Goal: Navigation & Orientation: Find specific page/section

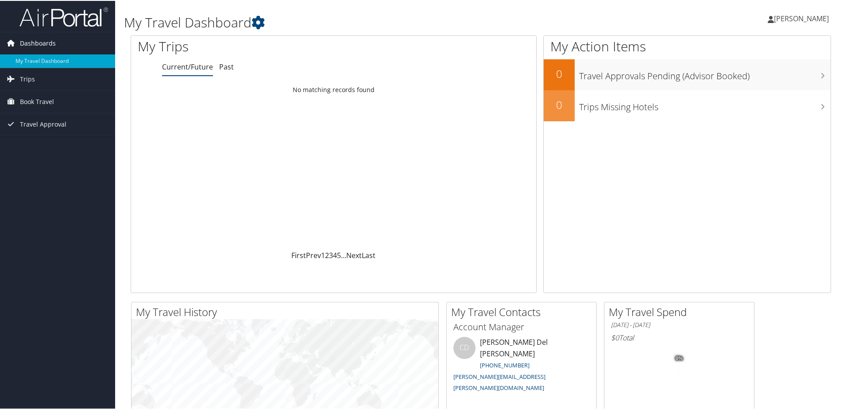
click at [40, 49] on span "Dashboards" at bounding box center [38, 42] width 36 height 22
click at [38, 48] on span "Dashboards" at bounding box center [38, 42] width 36 height 22
click at [219, 63] on link "Past" at bounding box center [226, 66] width 15 height 10
click at [47, 75] on link "Trips" at bounding box center [57, 78] width 115 height 22
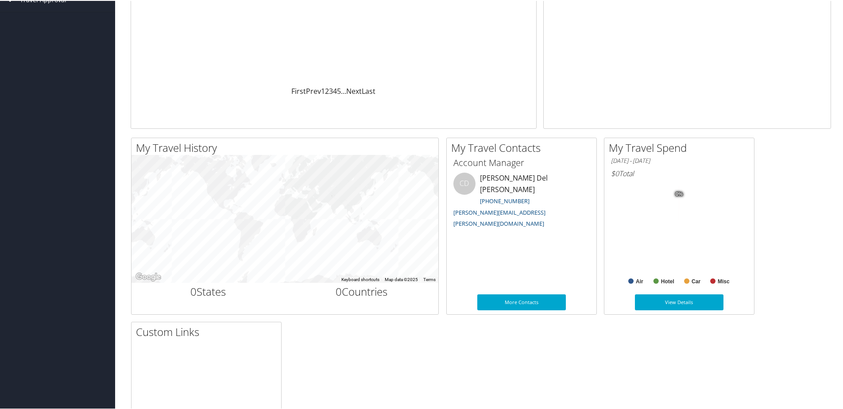
scroll to position [177, 0]
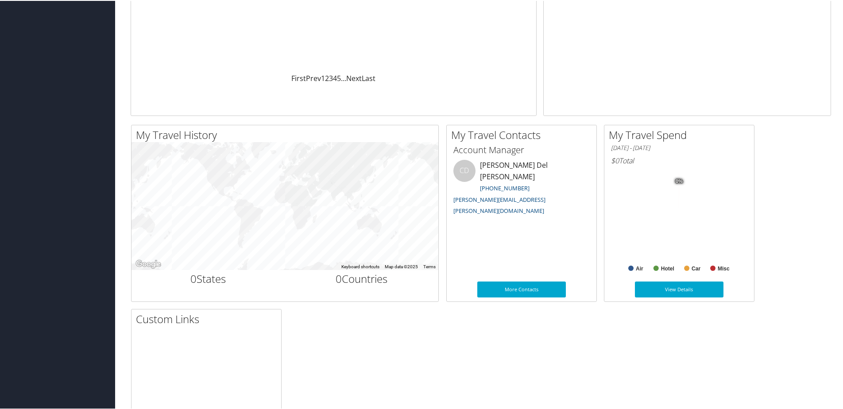
click at [663, 136] on h2 "My Travel Spend" at bounding box center [681, 134] width 145 height 15
click at [659, 283] on link "View Details" at bounding box center [679, 289] width 89 height 16
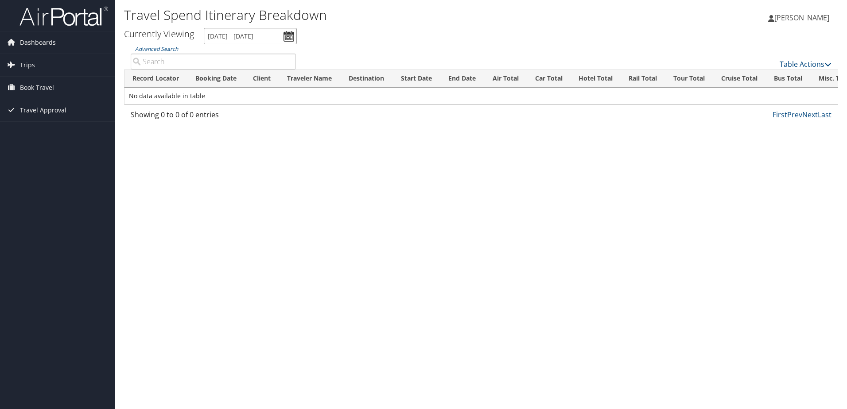
click at [294, 33] on input "1/1/2025 - 9/4/2025" at bounding box center [250, 36] width 93 height 16
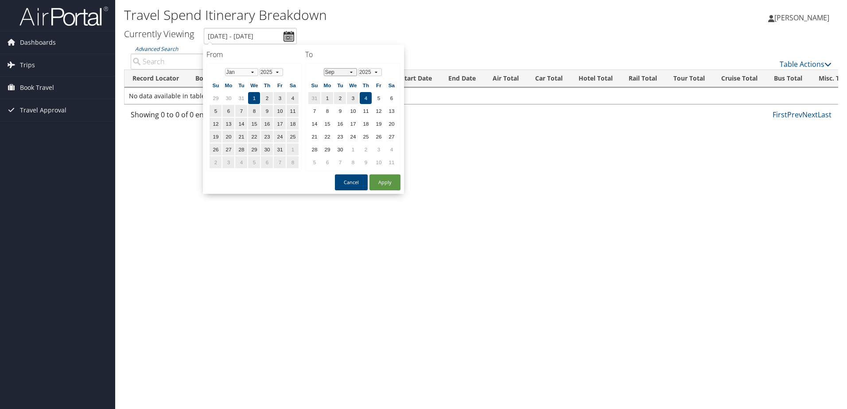
click at [352, 72] on select "Jan Feb Mar Apr May Jun Jul Aug Sep Oct Nov Dec" at bounding box center [340, 72] width 33 height 8
click at [382, 56] on h4 "To" at bounding box center [352, 55] width 95 height 10
click at [375, 185] on button "Apply" at bounding box center [384, 183] width 31 height 16
type input "1/1/2025 - 9/4/2025"
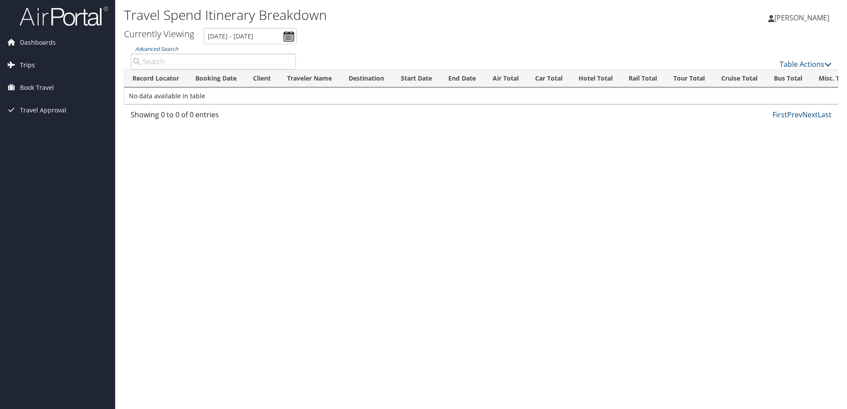
click at [32, 60] on span "Trips" at bounding box center [27, 65] width 15 height 22
click at [52, 85] on link "Current/Future Trips" at bounding box center [57, 82] width 115 height 13
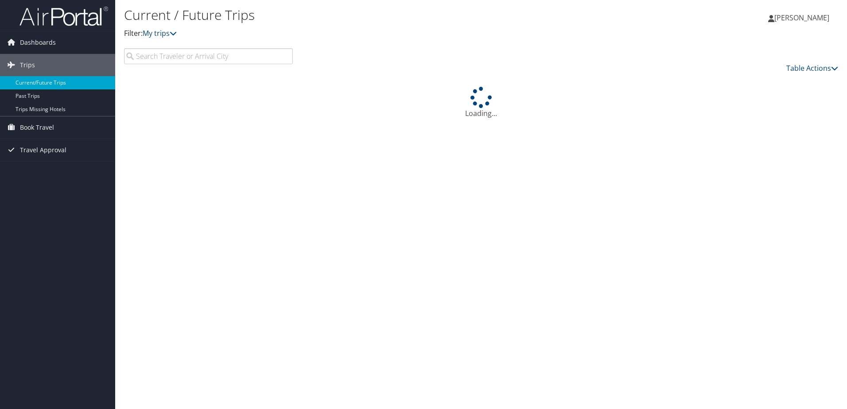
click at [15, 63] on icon at bounding box center [10, 64] width 13 height 13
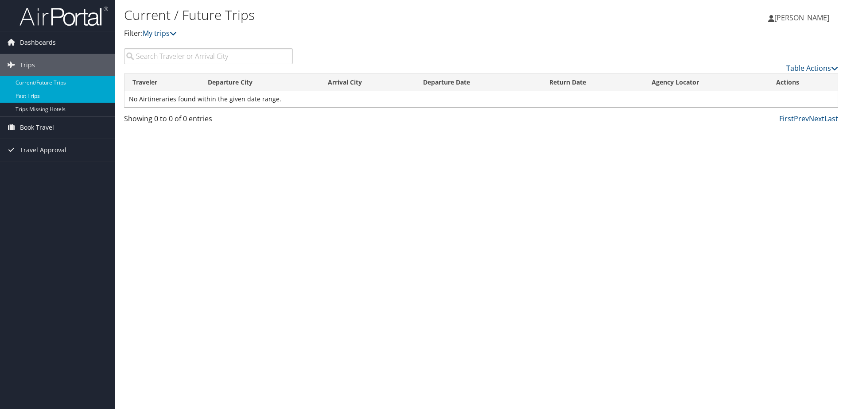
click at [25, 96] on link "Past Trips" at bounding box center [57, 95] width 115 height 13
click at [408, 49] on div "Table Actions" at bounding box center [572, 60] width 546 height 25
click at [32, 38] on span "Dashboards" at bounding box center [38, 42] width 36 height 22
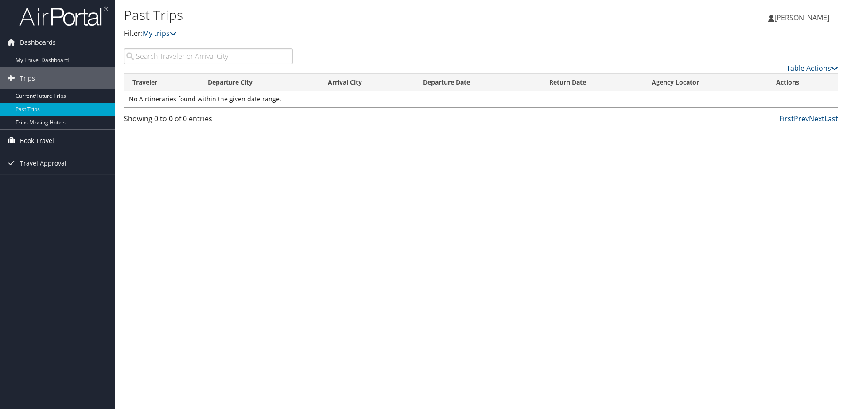
click at [50, 141] on span "Book Travel" at bounding box center [37, 141] width 34 height 22
